Goal: Task Accomplishment & Management: Use online tool/utility

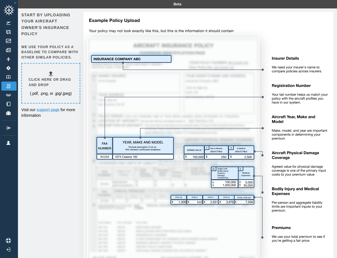
click at [50, 83] on h6 "Click here or drag and drop" at bounding box center [51, 82] width 44 height 11
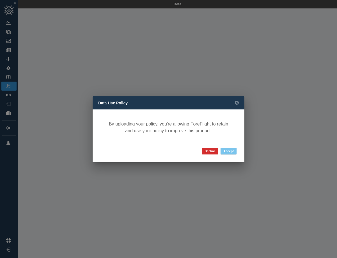
click at [230, 151] on button "Accept" at bounding box center [229, 150] width 16 height 7
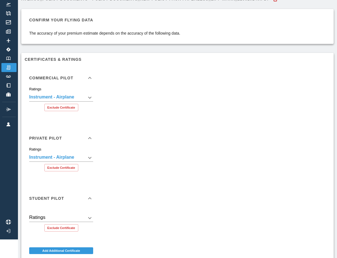
scroll to position [20, 0]
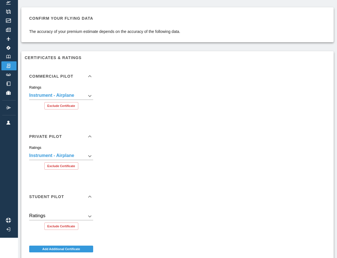
click at [82, 136] on div "Private Pilot" at bounding box center [57, 136] width 57 height 4
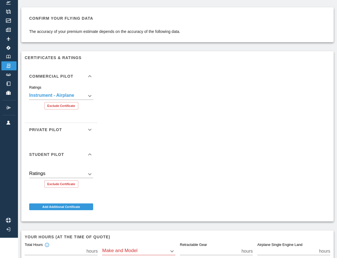
click at [88, 131] on icon at bounding box center [90, 129] width 7 height 7
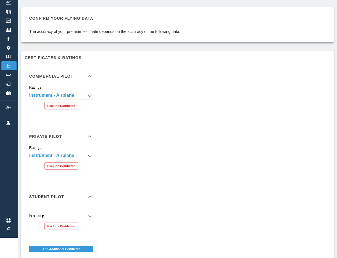
click at [88, 131] on div "Private Pilot" at bounding box center [61, 136] width 73 height 18
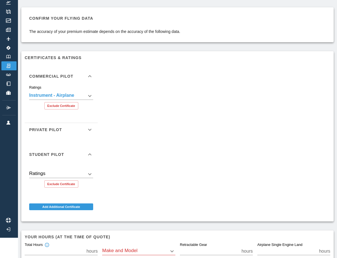
click at [90, 154] on icon at bounding box center [90, 154] width 7 height 7
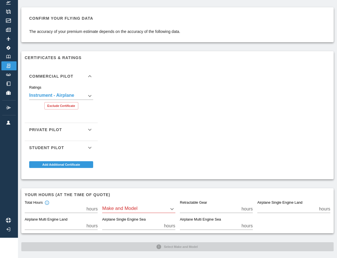
click at [92, 148] on icon at bounding box center [90, 147] width 7 height 7
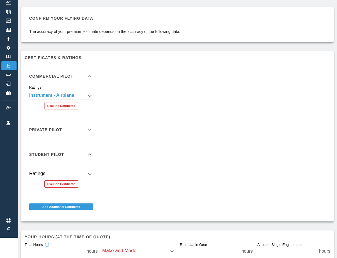
click at [59, 180] on button "Exclude Certificate" at bounding box center [61, 183] width 34 height 7
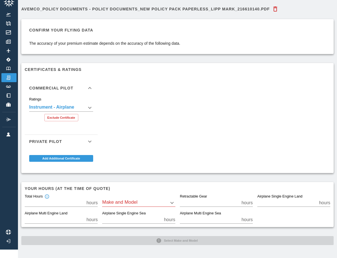
scroll to position [8, 0]
click at [90, 138] on icon at bounding box center [90, 141] width 7 height 7
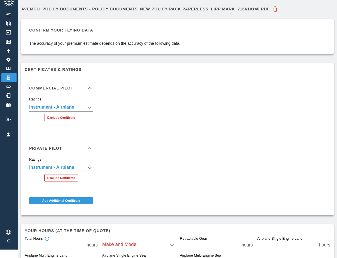
click at [62, 176] on button "Exclude Certificate" at bounding box center [61, 177] width 34 height 7
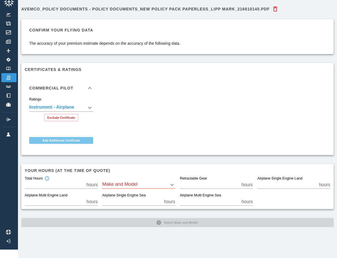
click at [84, 140] on button "Add Additional Certificate" at bounding box center [61, 140] width 64 height 7
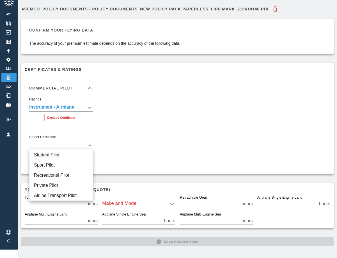
click at [78, 144] on body "**********" at bounding box center [168, 121] width 337 height 258
click at [89, 142] on div at bounding box center [168, 129] width 337 height 258
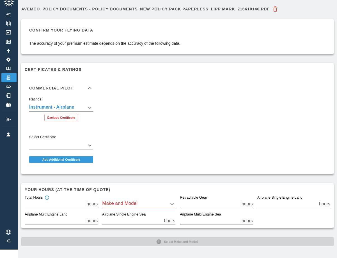
click at [92, 144] on body "**********" at bounding box center [168, 121] width 337 height 258
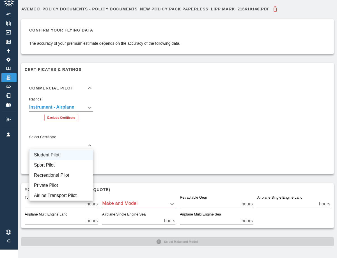
click at [70, 156] on li "Student Pilot" at bounding box center [60, 155] width 63 height 10
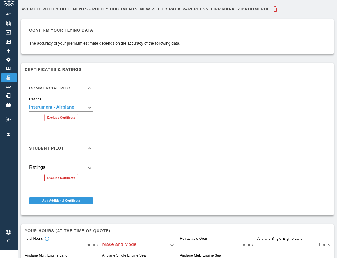
click at [60, 176] on button "Exclude Certificate" at bounding box center [61, 177] width 34 height 7
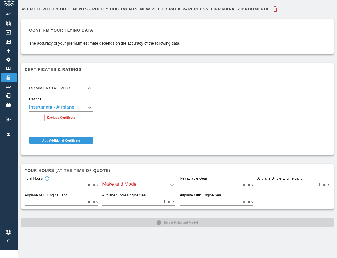
click at [128, 181] on body "**********" at bounding box center [168, 121] width 337 height 258
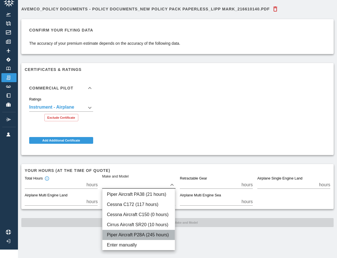
click at [135, 232] on li "Piper Aircraft P28A (245 hours)" at bounding box center [139, 234] width 72 height 10
type input "****"
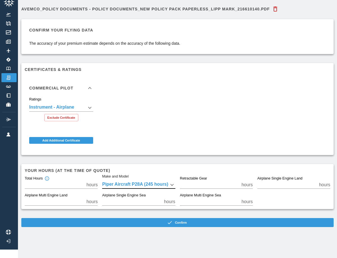
click at [171, 242] on div "**********" at bounding box center [177, 129] width 319 height 258
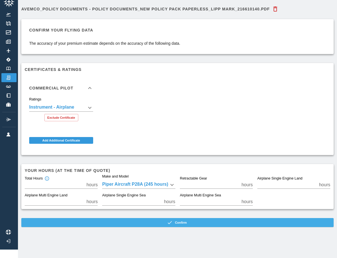
click at [173, 223] on button "Confirm" at bounding box center [177, 222] width 313 height 9
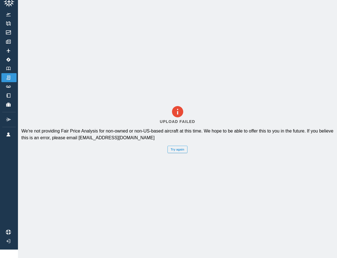
click at [179, 149] on button "Try again" at bounding box center [178, 148] width 20 height 7
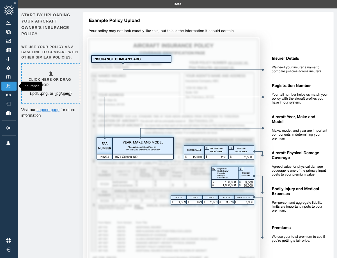
scroll to position [0, 0]
click at [7, 93] on link "Track Logs" at bounding box center [8, 94] width 15 height 9
